Goal: Transaction & Acquisition: Purchase product/service

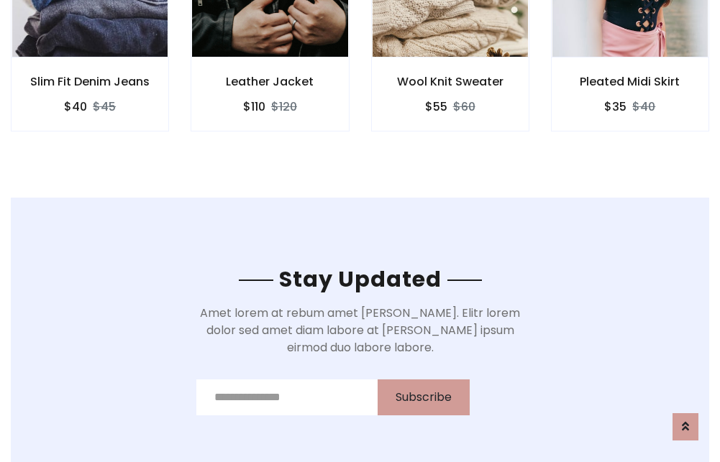
scroll to position [2166, 0]
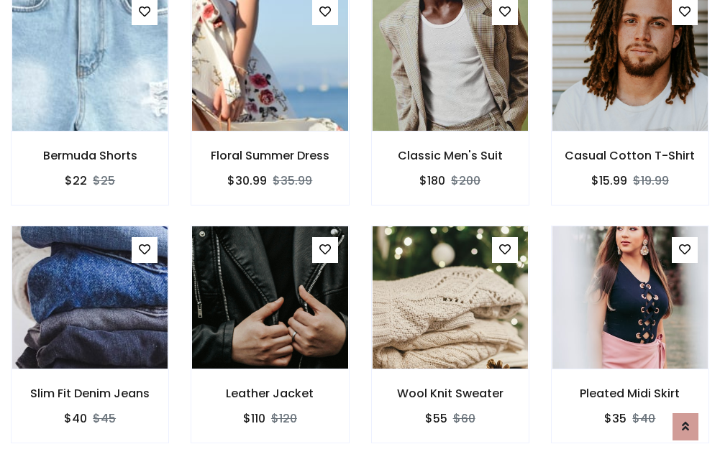
click at [360, 231] on div "Wool Knit Sweater $55 $60" at bounding box center [450, 345] width 180 height 238
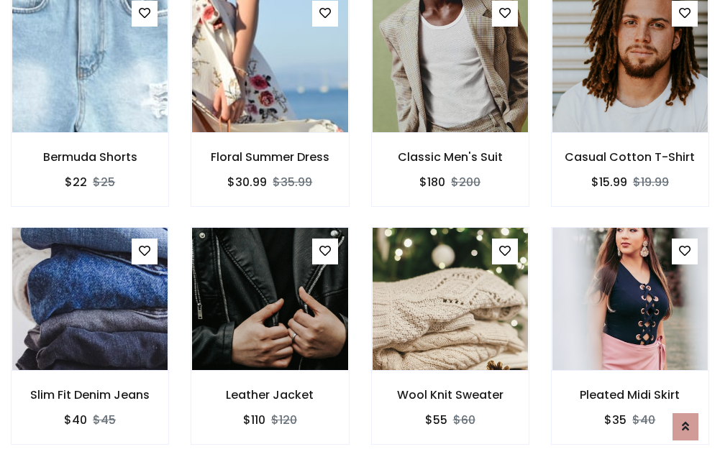
click at [360, 231] on div "Wool Knit Sweater $55 $60" at bounding box center [450, 346] width 180 height 238
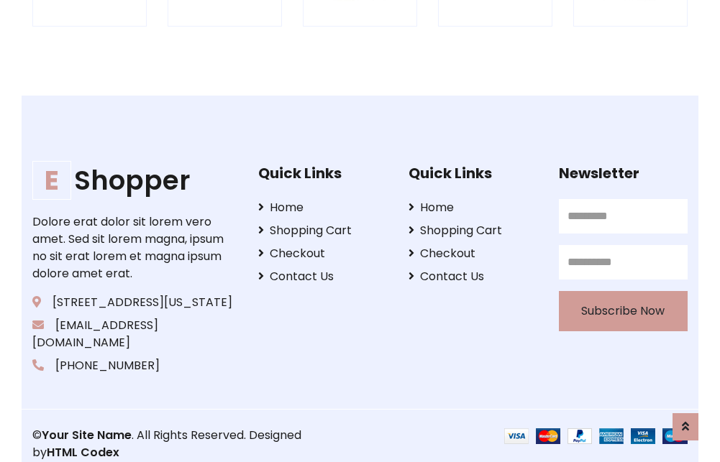
scroll to position [2738, 0]
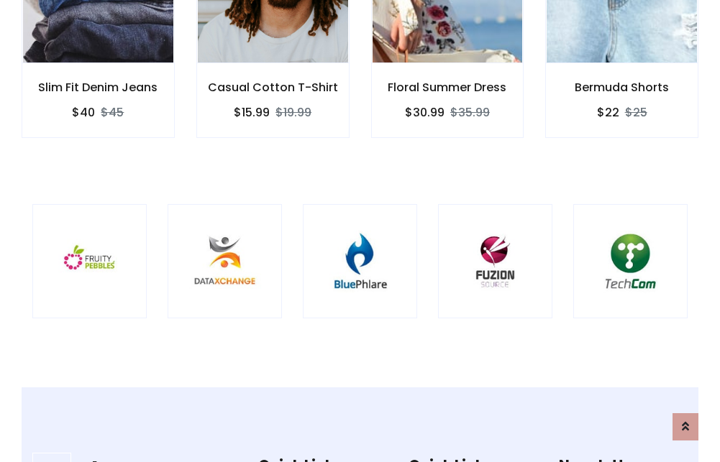
click at [360, 231] on img at bounding box center [360, 261] width 78 height 78
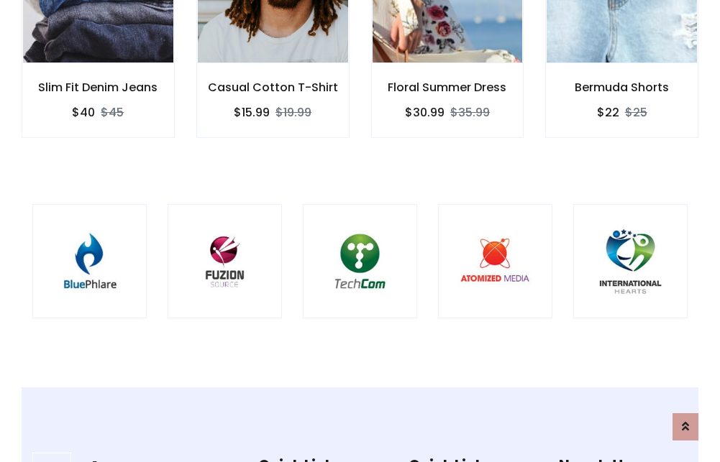
click at [360, 231] on img at bounding box center [360, 261] width 78 height 78
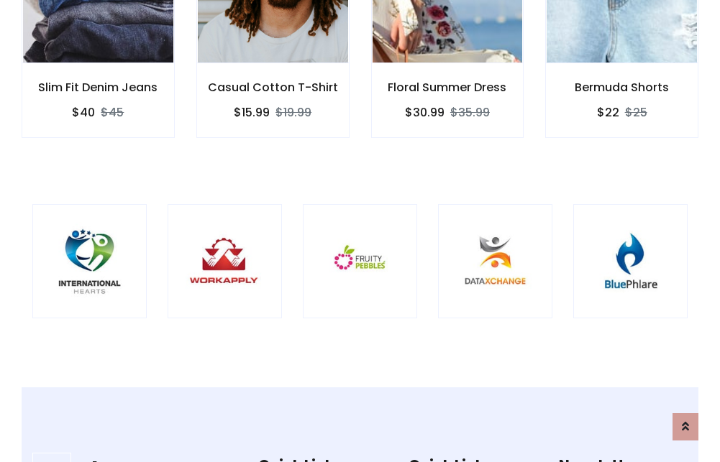
scroll to position [0, 0]
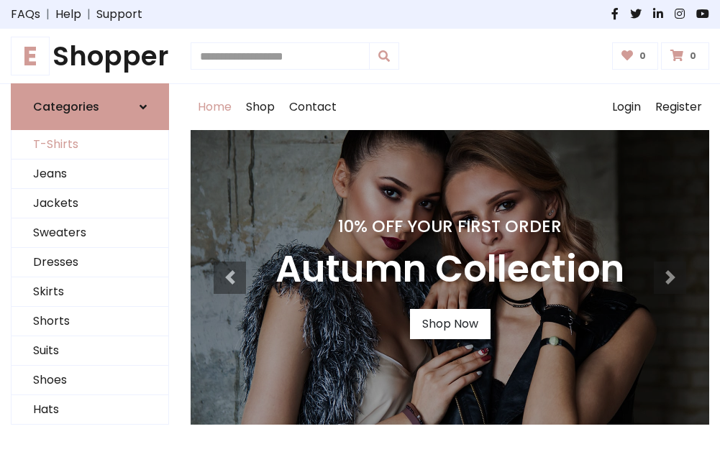
click at [90, 145] on link "T-Shirts" at bounding box center [90, 144] width 157 height 29
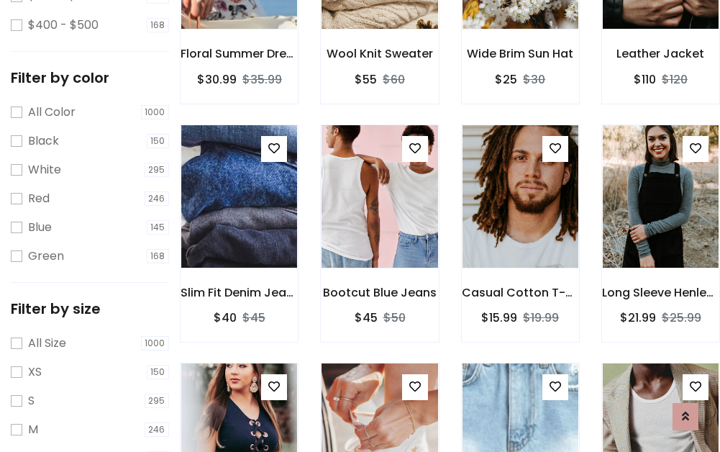
scroll to position [504, 0]
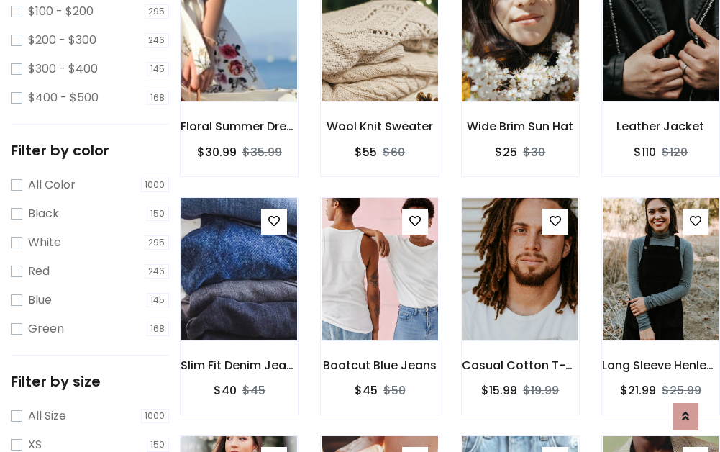
click at [520, 51] on img at bounding box center [520, 30] width 139 height 345
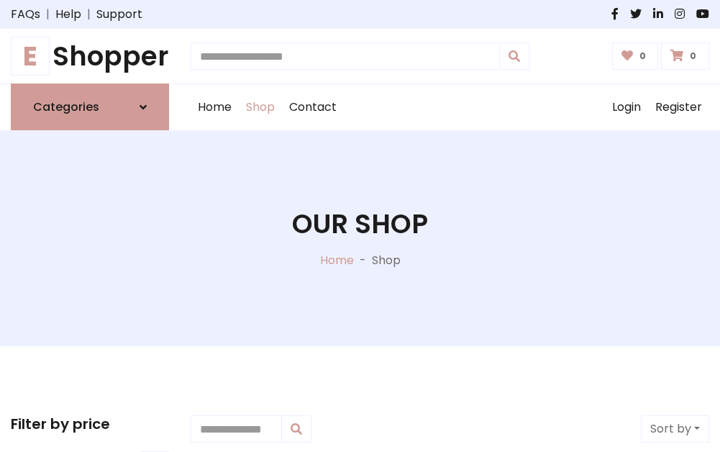
click at [90, 56] on h1 "E Shopper" at bounding box center [90, 56] width 158 height 32
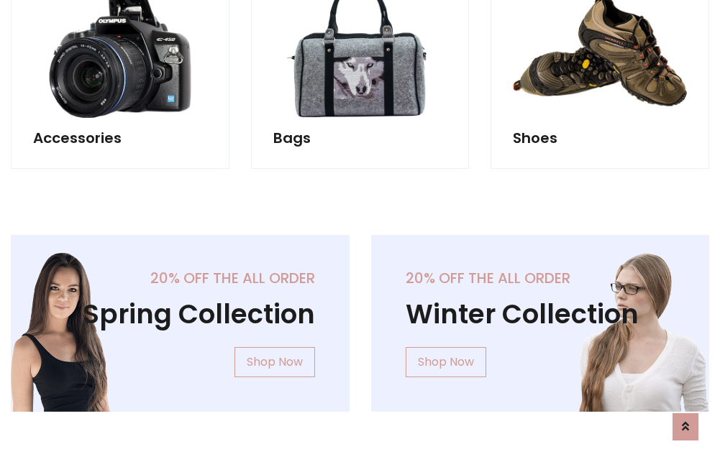
scroll to position [1398, 0]
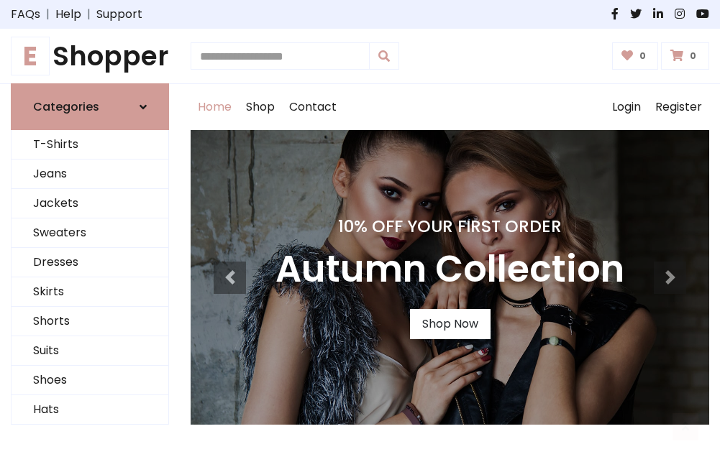
scroll to position [472, 0]
